Goal: Task Accomplishment & Management: Manage account settings

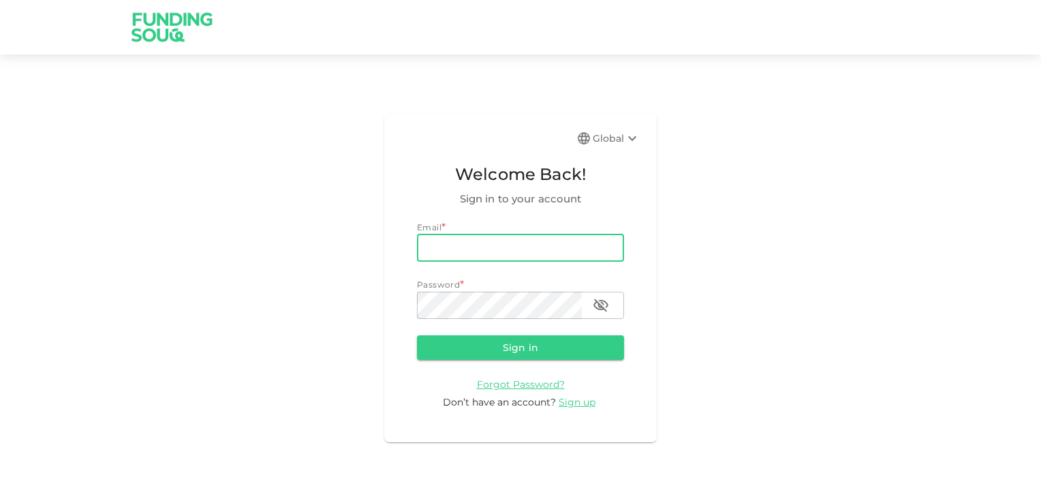
type input "[EMAIL_ADDRESS][DOMAIN_NAME]"
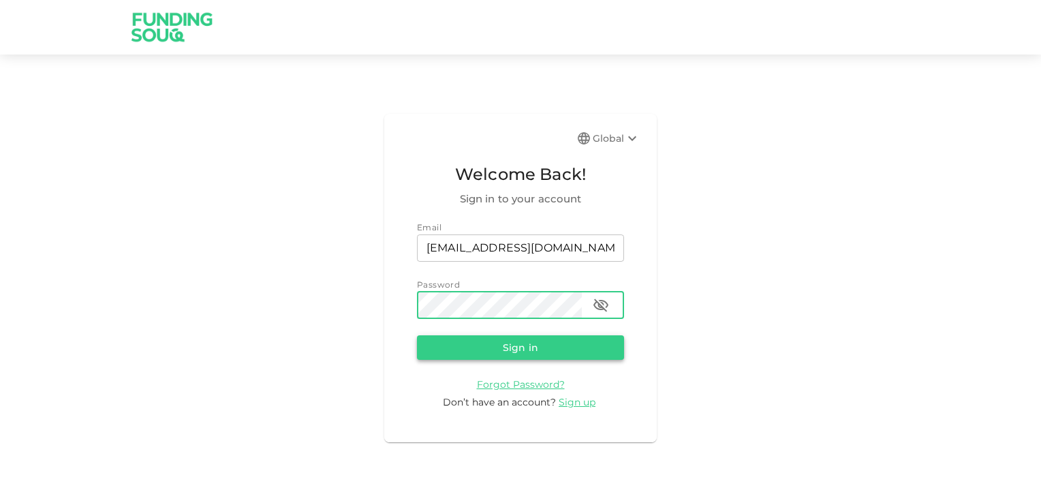
click at [518, 343] on button "Sign in" at bounding box center [520, 347] width 207 height 25
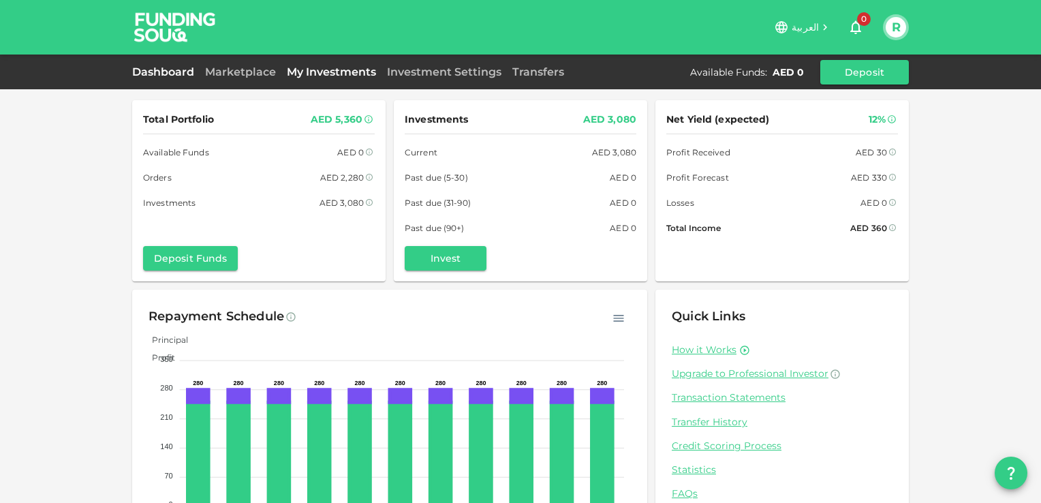
click at [318, 74] on link "My Investments" at bounding box center [331, 71] width 100 height 13
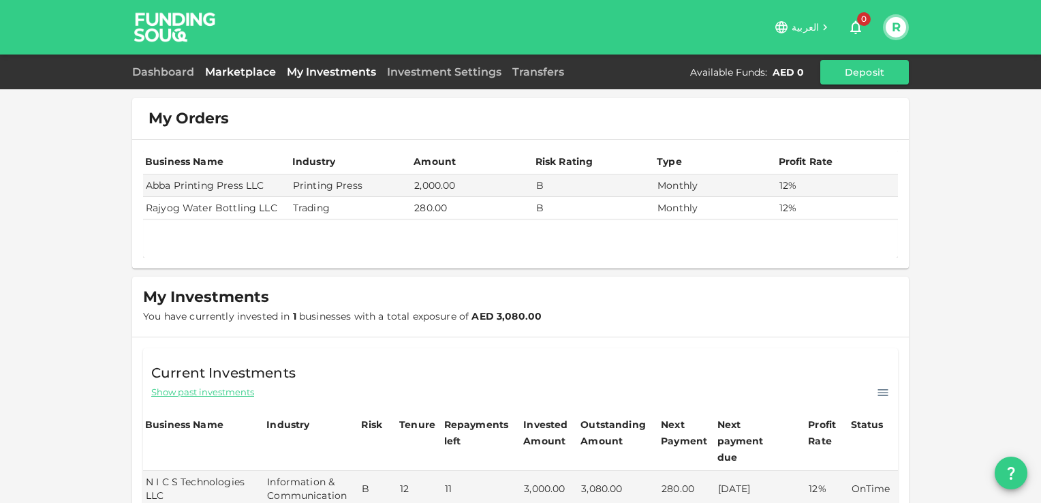
click at [234, 69] on link "Marketplace" at bounding box center [241, 71] width 82 height 13
